Goal: Communication & Community: Participate in discussion

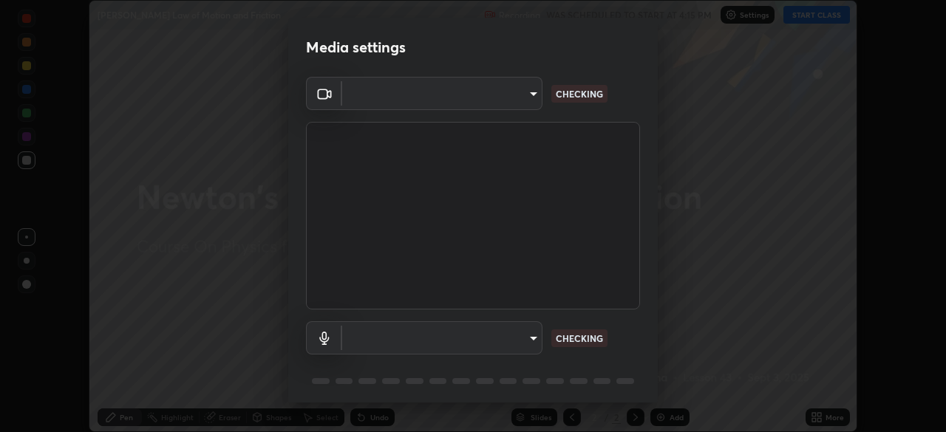
scroll to position [432, 945]
type input "9cdaf2f5b4ebc457084c3d2a91e6865996f4633c2dd879e16a2147302b78376d"
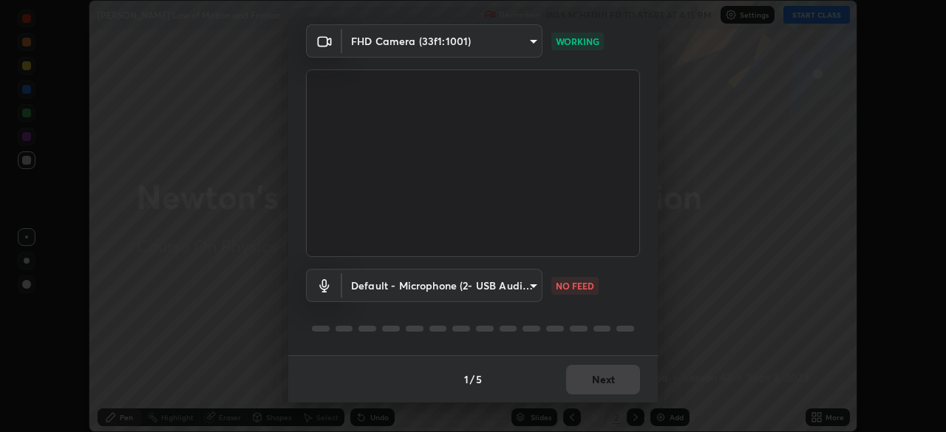
click at [520, 287] on body "Erase all [PERSON_NAME] Law of Motion and Friction Recording WAS SCHEDULED TO S…" at bounding box center [473, 216] width 946 height 432
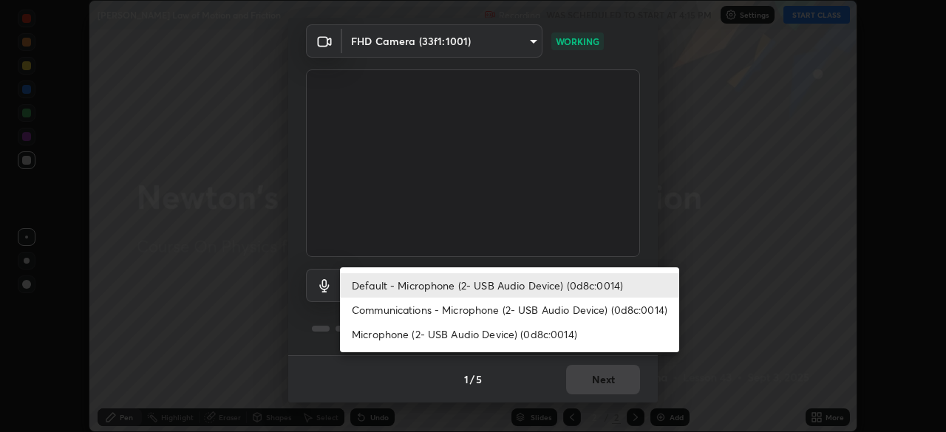
click at [552, 312] on li "Communications - Microphone (2- USB Audio Device) (0d8c:0014)" at bounding box center [509, 310] width 339 height 24
type input "communications"
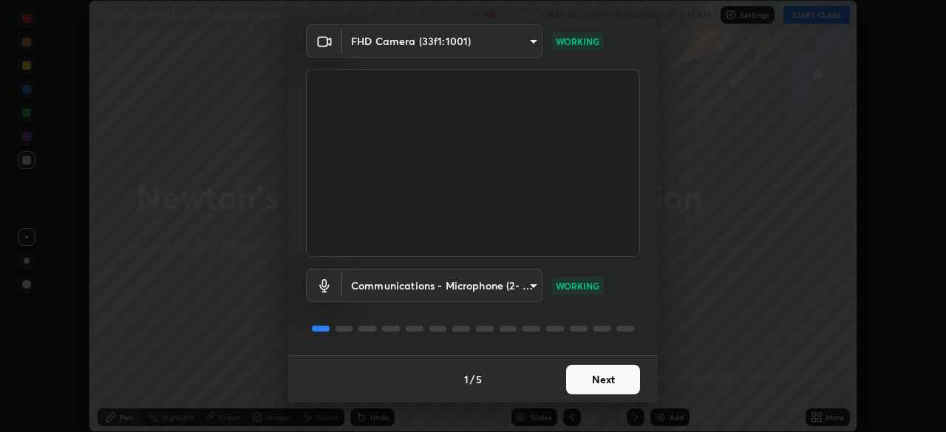
click at [608, 378] on button "Next" at bounding box center [603, 380] width 74 height 30
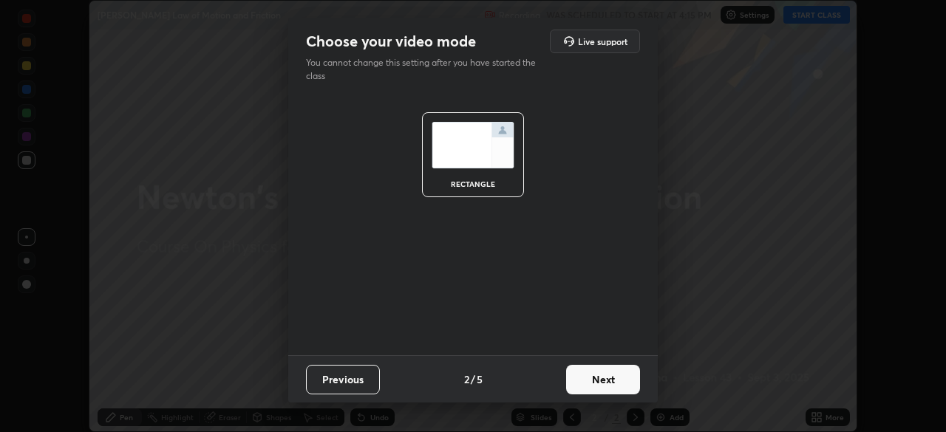
scroll to position [0, 0]
click at [613, 377] on button "Next" at bounding box center [603, 380] width 74 height 30
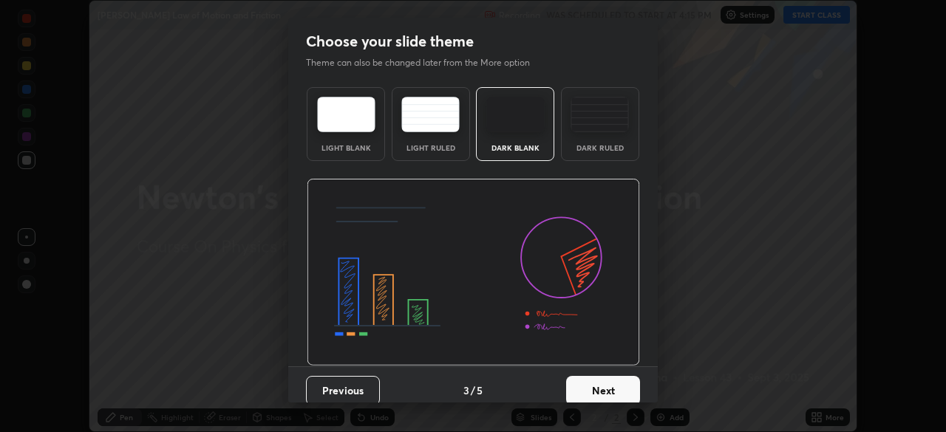
click at [620, 380] on button "Next" at bounding box center [603, 391] width 74 height 30
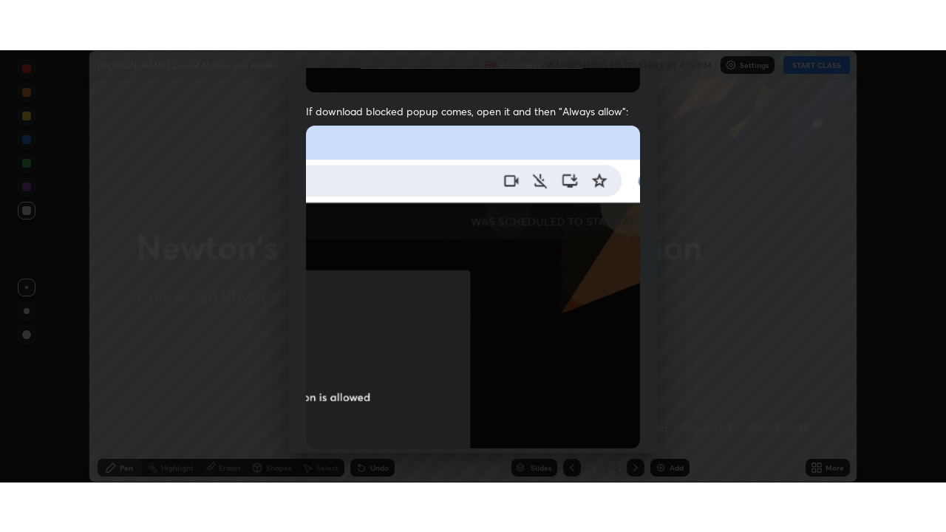
scroll to position [354, 0]
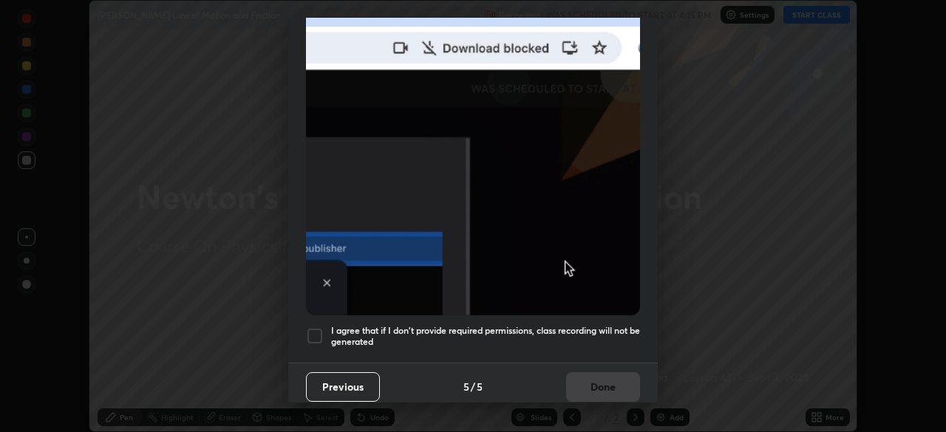
click at [320, 329] on div at bounding box center [315, 336] width 18 height 18
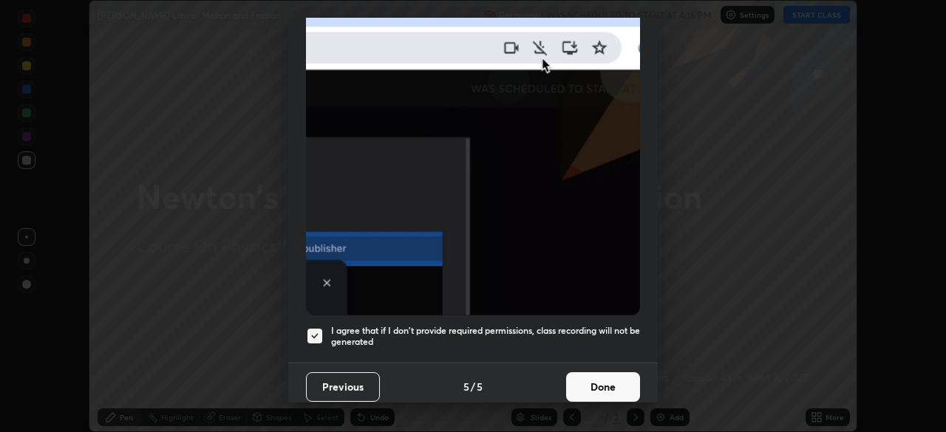
click at [607, 385] on button "Done" at bounding box center [603, 388] width 74 height 30
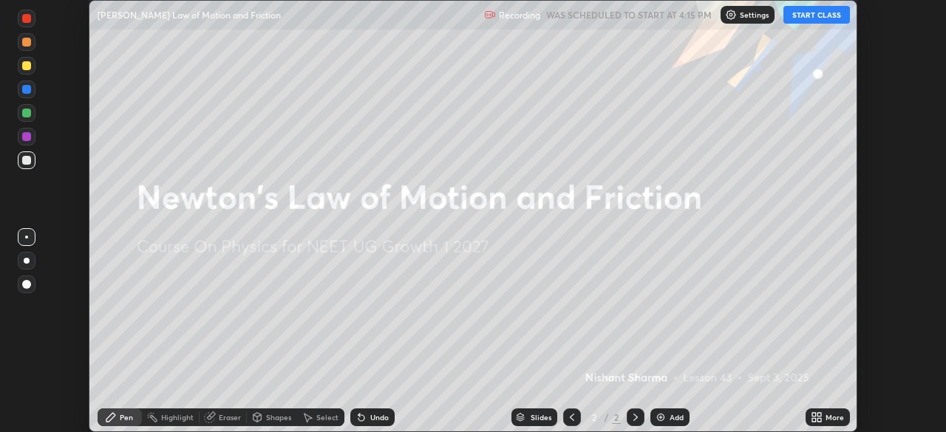
click at [806, 16] on button "START CLASS" at bounding box center [817, 15] width 67 height 18
click at [825, 421] on div "More" at bounding box center [828, 418] width 44 height 18
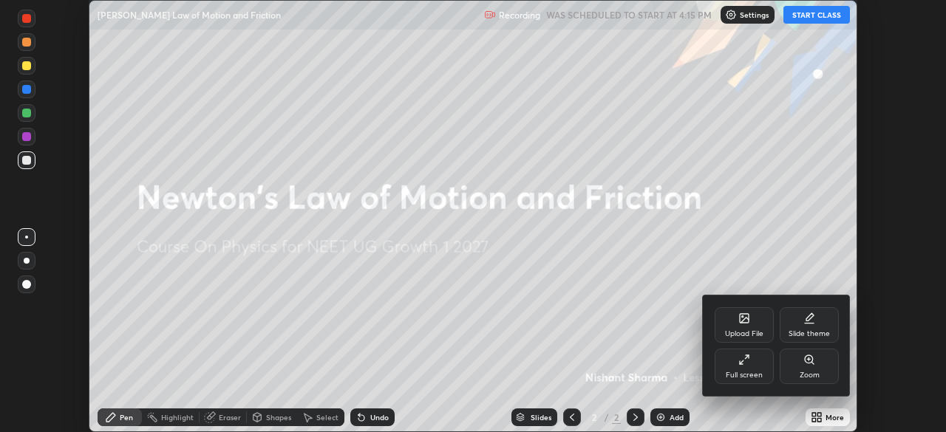
click at [740, 367] on div "Full screen" at bounding box center [744, 366] width 59 height 35
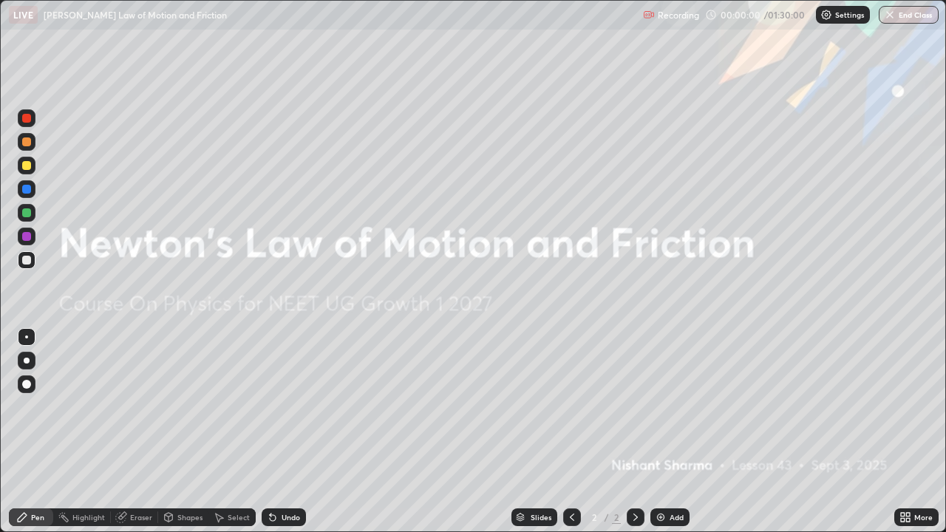
scroll to position [532, 946]
click at [661, 432] on img at bounding box center [661, 517] width 12 height 12
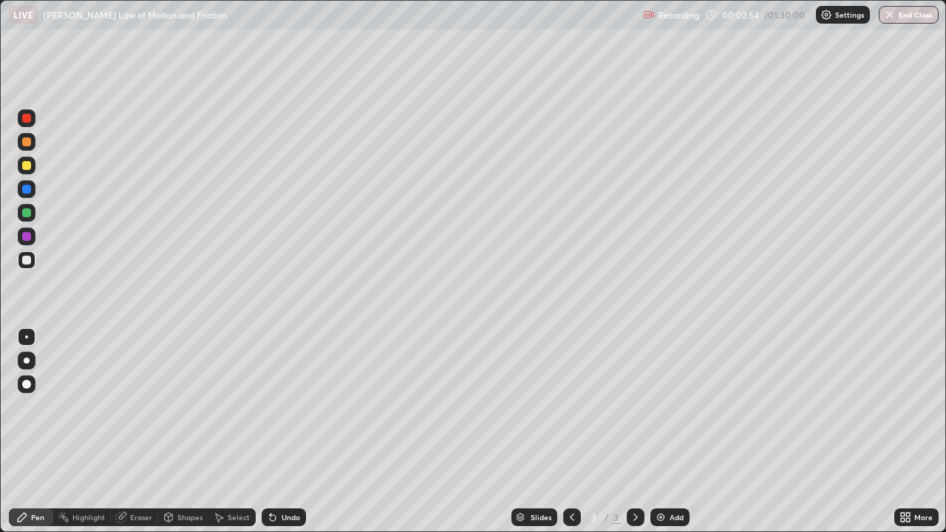
click at [287, 432] on div "Undo" at bounding box center [291, 517] width 18 height 7
click at [290, 432] on div "Undo" at bounding box center [291, 517] width 18 height 7
click at [296, 432] on div "Undo" at bounding box center [291, 517] width 18 height 7
click at [289, 432] on div "Undo" at bounding box center [291, 517] width 18 height 7
click at [294, 432] on div "Undo" at bounding box center [284, 518] width 44 height 18
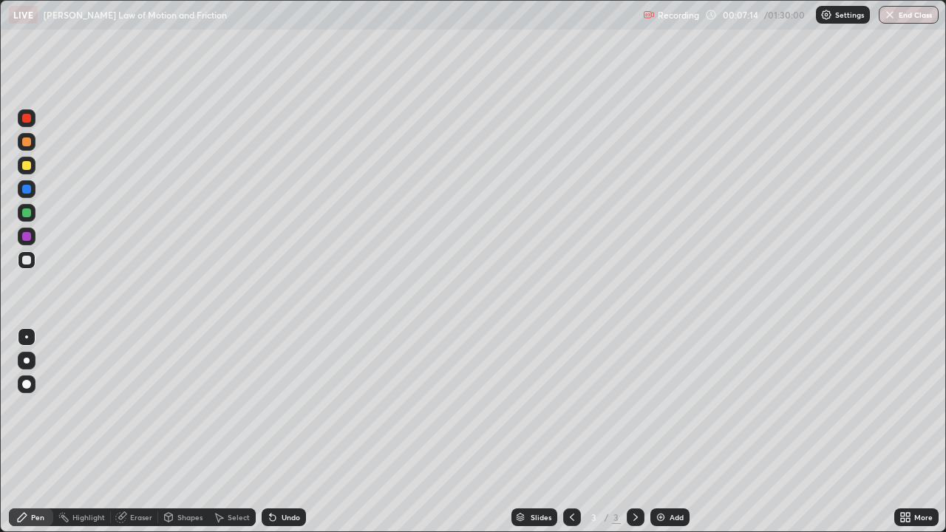
click at [670, 432] on div "Add" at bounding box center [677, 517] width 14 height 7
click at [25, 166] on div at bounding box center [26, 165] width 9 height 9
click at [677, 432] on div "Add" at bounding box center [677, 517] width 14 height 7
click at [282, 432] on div "Undo" at bounding box center [291, 517] width 18 height 7
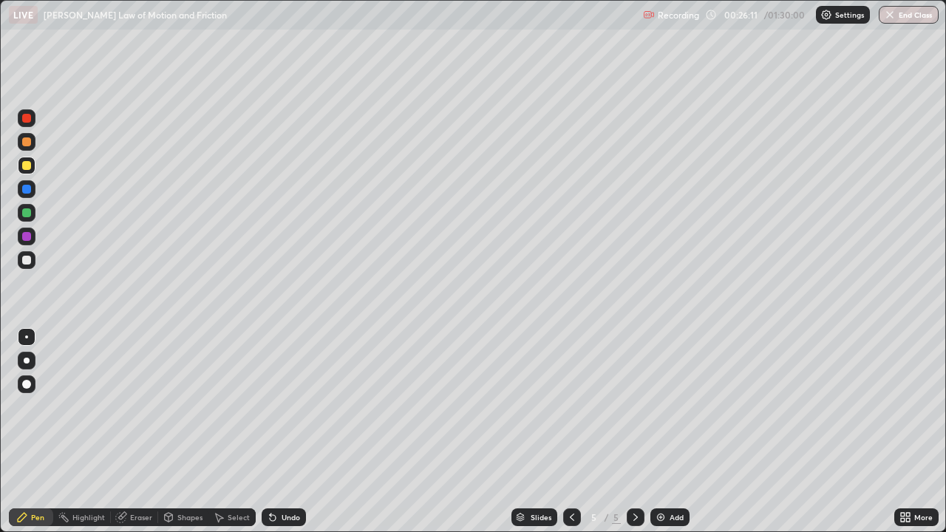
click at [278, 432] on div "Undo" at bounding box center [284, 518] width 44 height 18
click at [670, 432] on div "Add" at bounding box center [677, 517] width 14 height 7
click at [297, 432] on div "Undo" at bounding box center [284, 518] width 44 height 18
click at [292, 432] on div "Undo" at bounding box center [284, 518] width 44 height 18
click at [142, 432] on div "Eraser" at bounding box center [141, 517] width 22 height 7
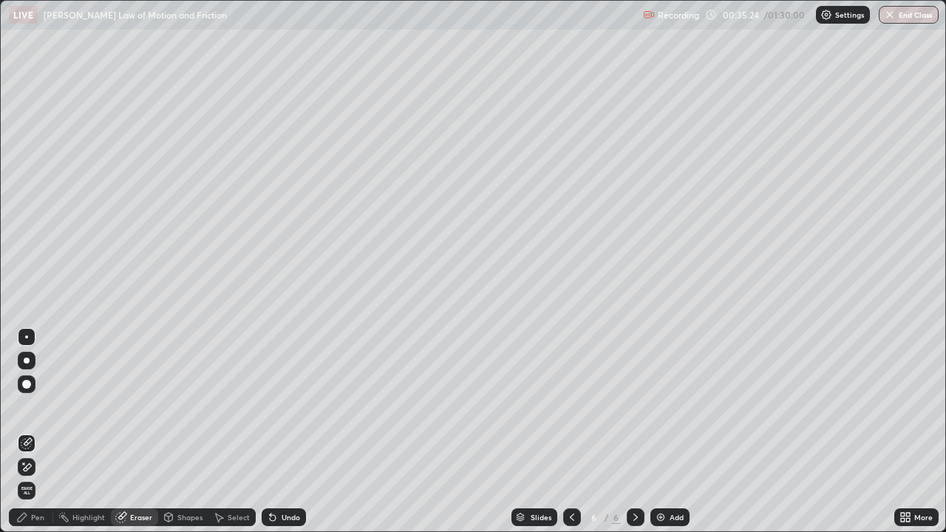
click at [44, 432] on div "Pen" at bounding box center [31, 518] width 44 height 18
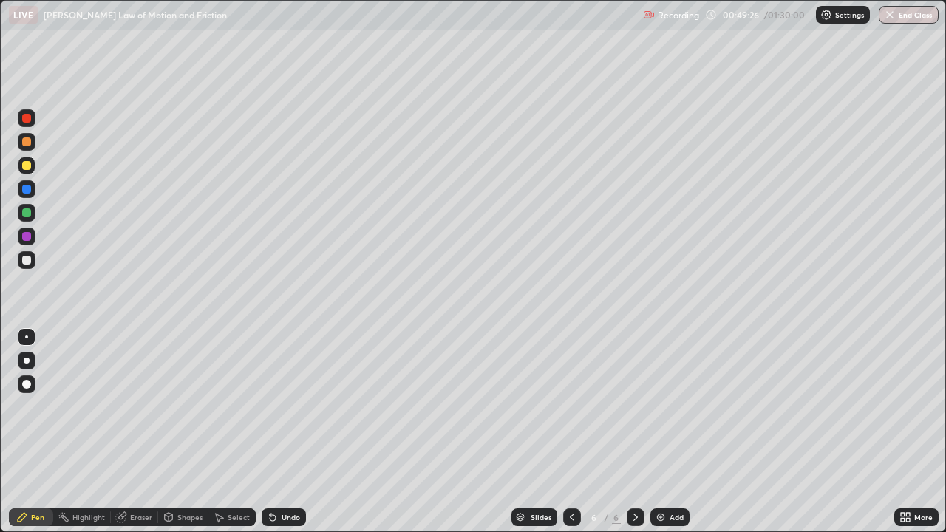
click at [679, 432] on div "Add" at bounding box center [677, 517] width 14 height 7
click at [652, 432] on div "Add" at bounding box center [669, 518] width 39 height 18
click at [293, 432] on div "Undo" at bounding box center [291, 517] width 18 height 7
click at [291, 432] on div "Undo" at bounding box center [284, 518] width 44 height 18
